Goal: Ask a question

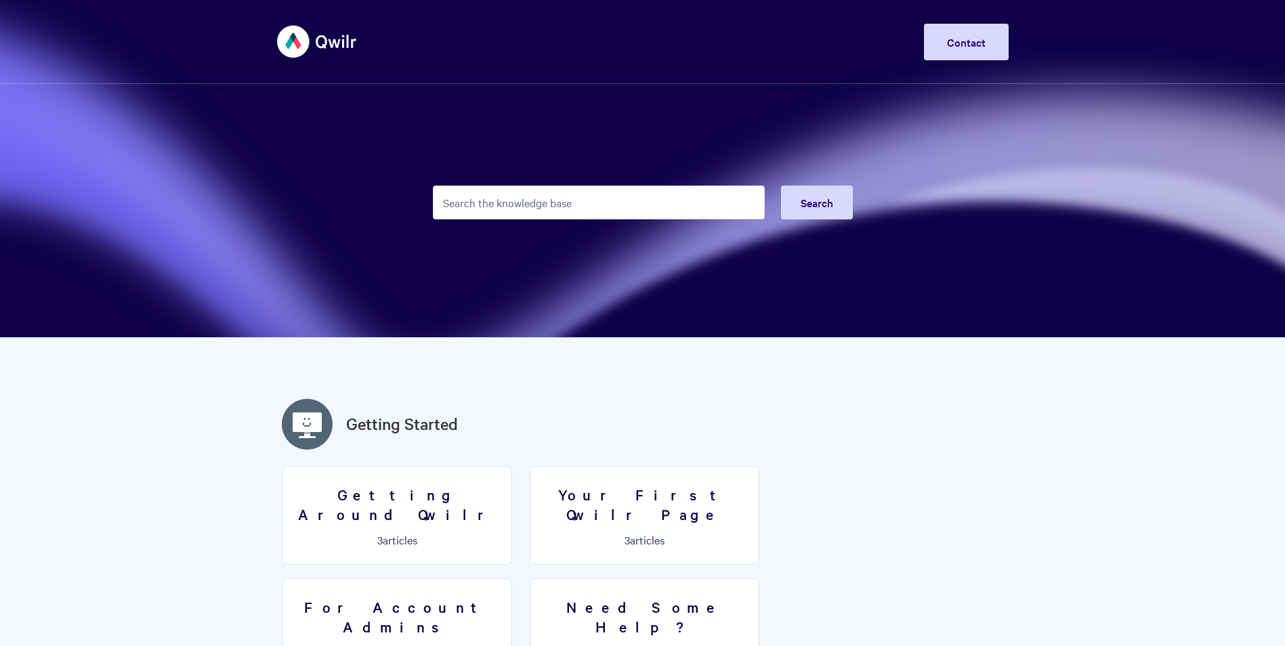
click at [597, 207] on input "Search the knowledge base" at bounding box center [599, 203] width 332 height 34
click at [1008, 39] on div "Toggle Navigation Home Getting Started Creating & Editing Pages Sharing & Analy…" at bounding box center [642, 41] width 1285 height 51
click at [981, 42] on link "Contact" at bounding box center [966, 42] width 85 height 37
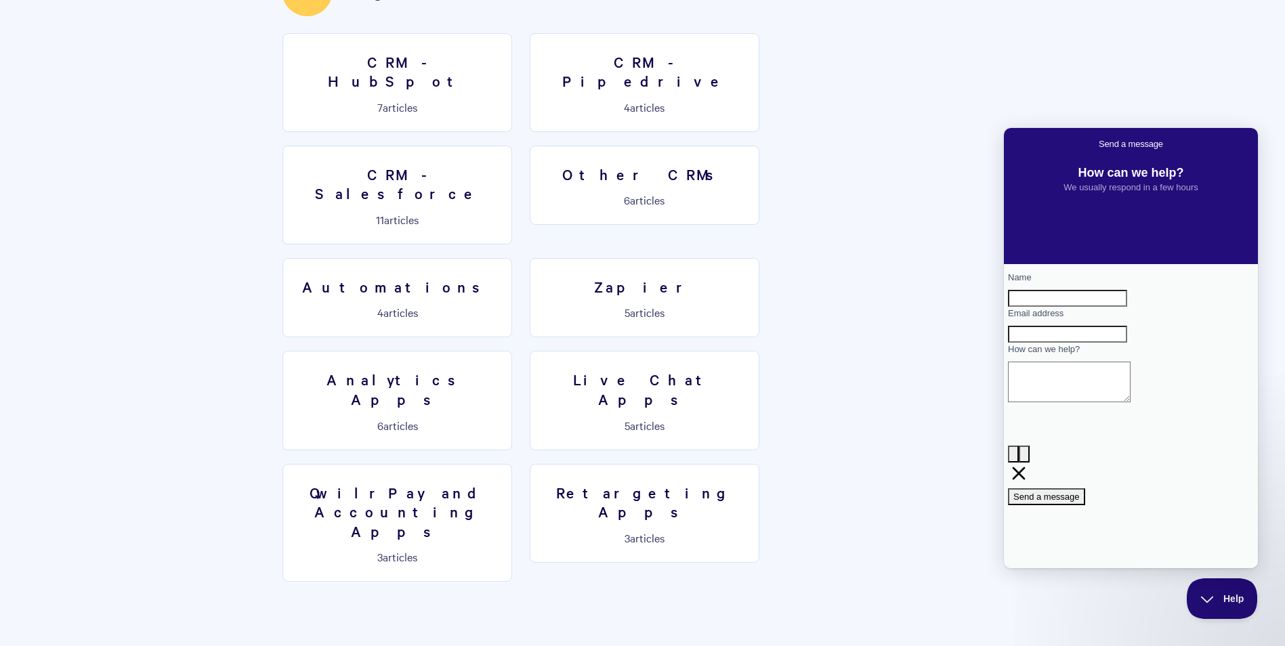
scroll to position [2120, 0]
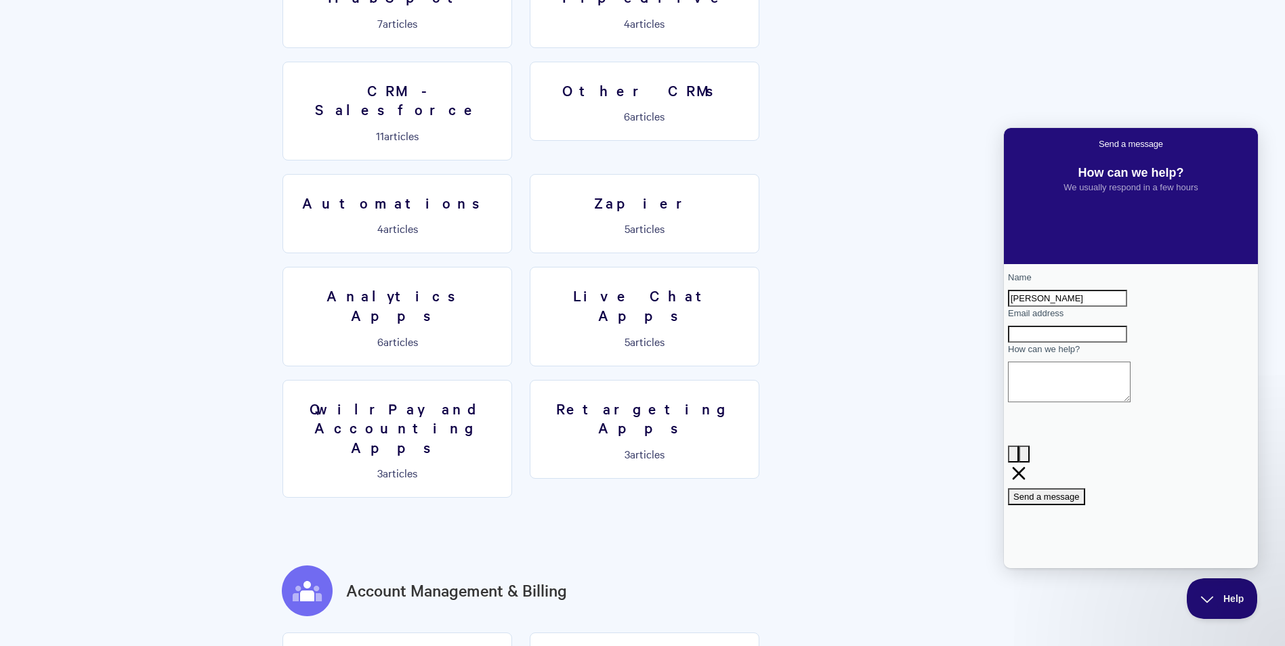
type input "[PERSON_NAME]"
click at [1105, 343] on div "Email address" at bounding box center [1131, 325] width 246 height 36
click at [1104, 343] on input "Email address" at bounding box center [1067, 335] width 119 height 18
type input "[EMAIL_ADDRESS][DOMAIN_NAME]"
click at [1105, 402] on textarea "How can we help?" at bounding box center [1069, 382] width 123 height 41
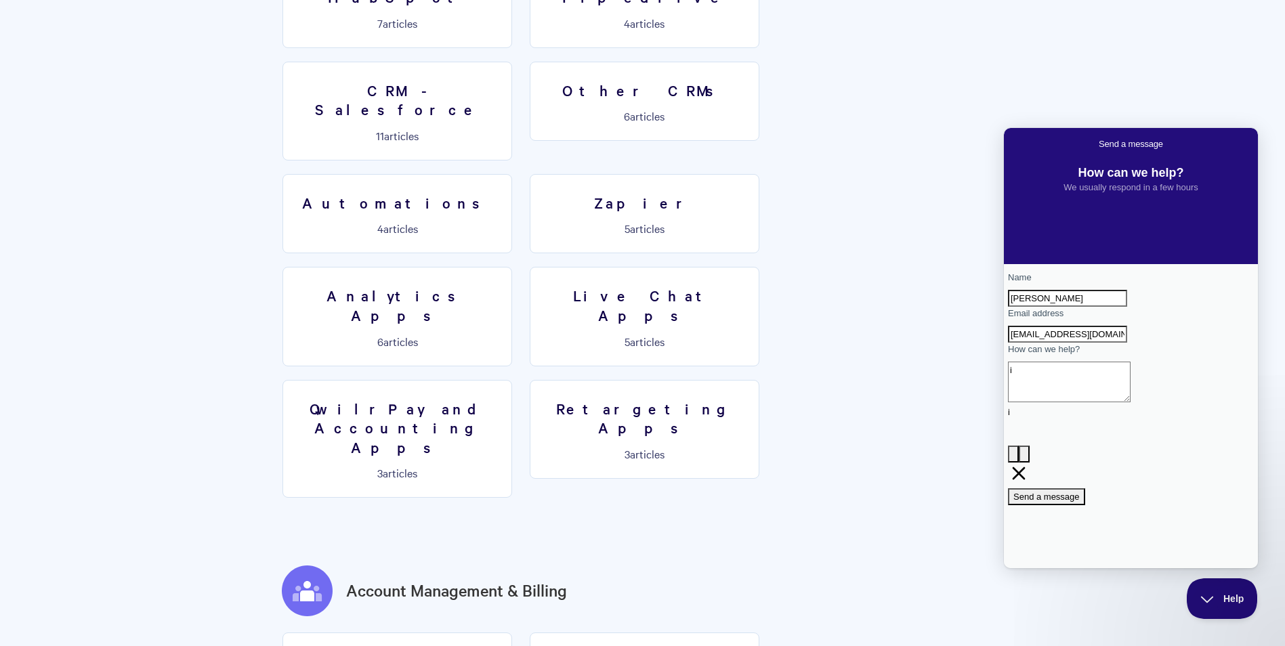
type textarea "i"
type textarea "I am wanting to allow my client to have functionality to download the quote as …"
click at [1080, 505] on span "Send a message" at bounding box center [1046, 510] width 66 height 10
